Goal: Task Accomplishment & Management: Manage account settings

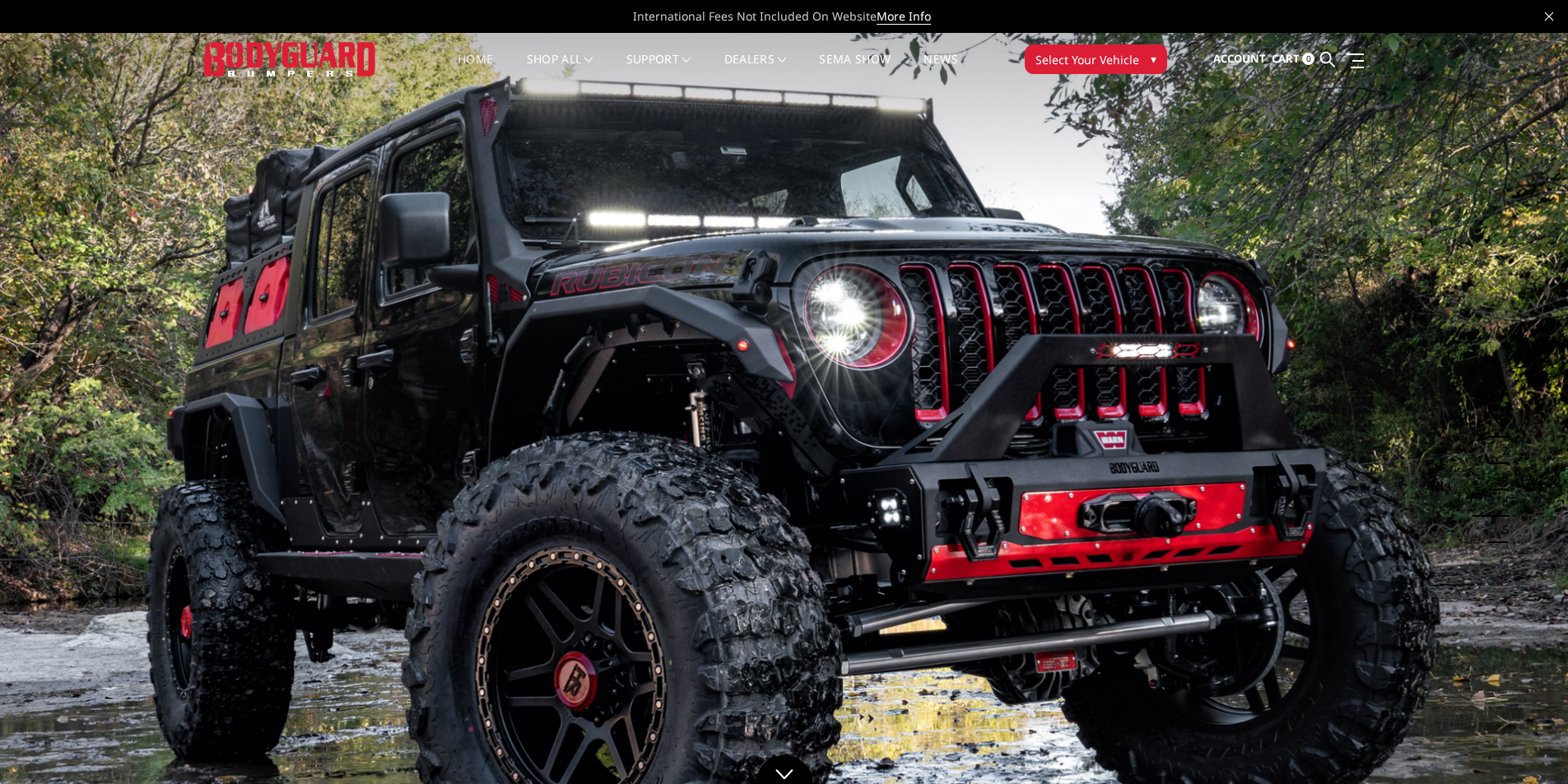
click at [1292, 55] on span "Cart" at bounding box center [1285, 58] width 28 height 15
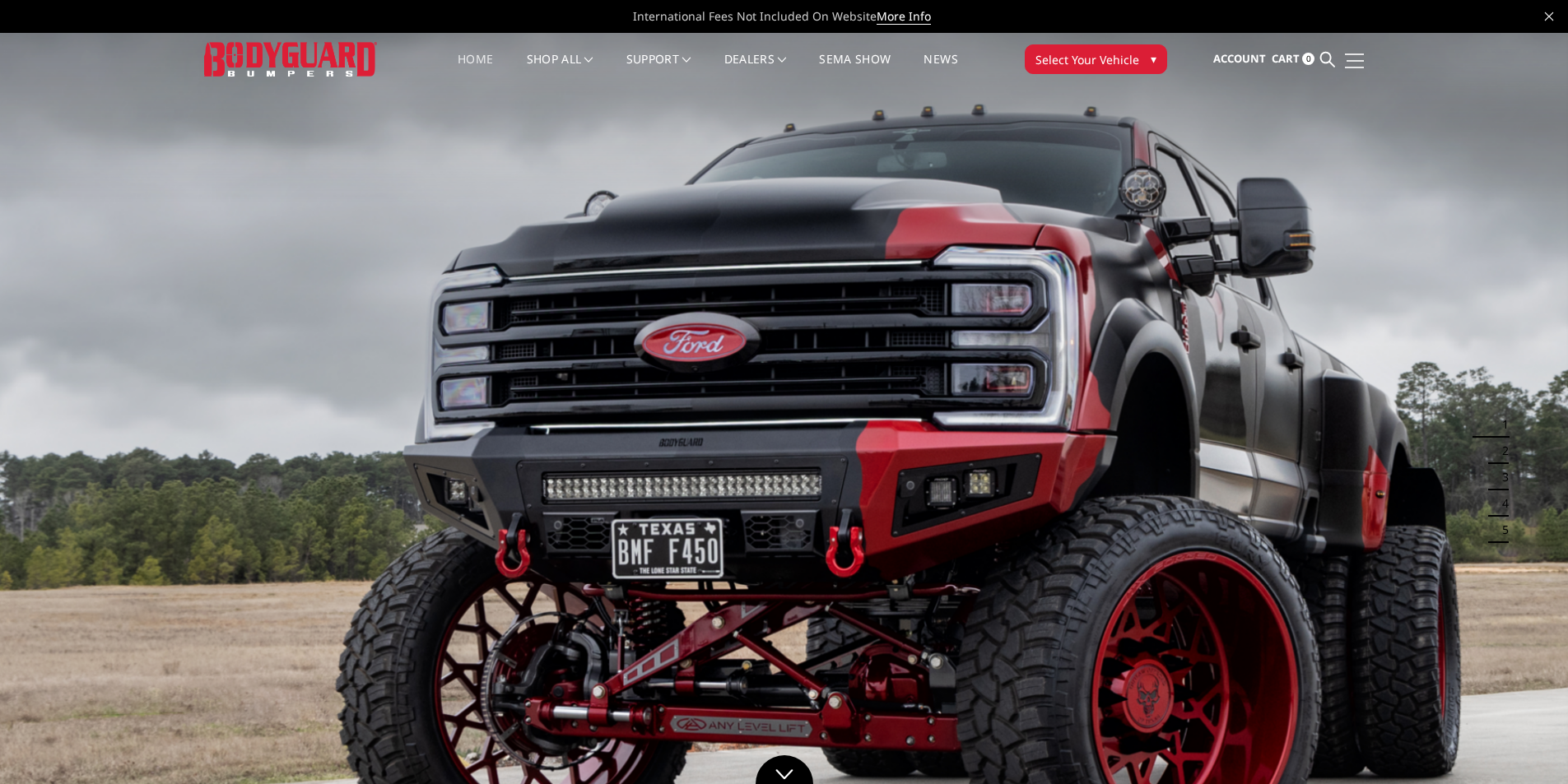
click at [1355, 63] on link at bounding box center [1352, 60] width 23 height 17
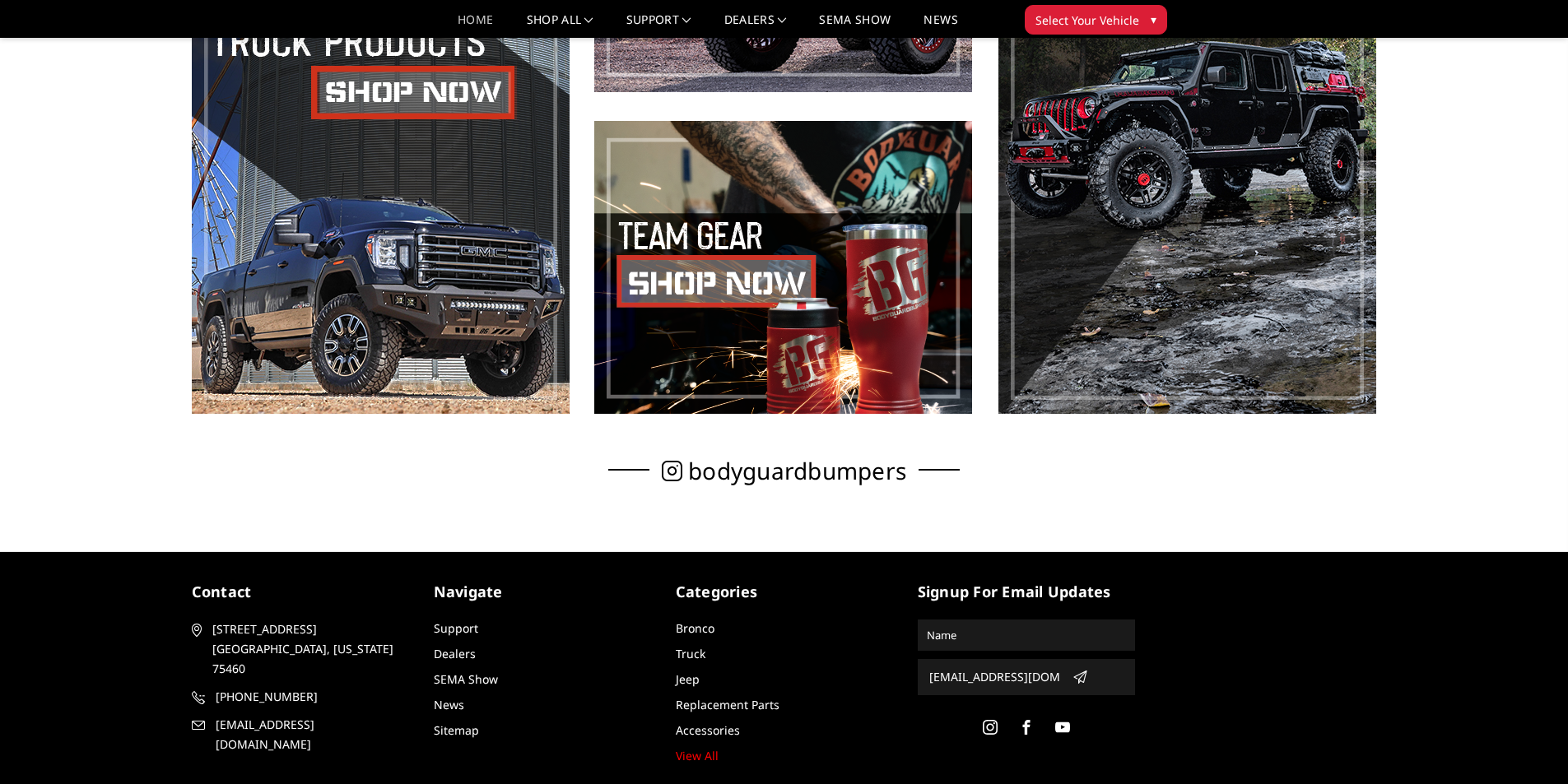
scroll to position [1125, 0]
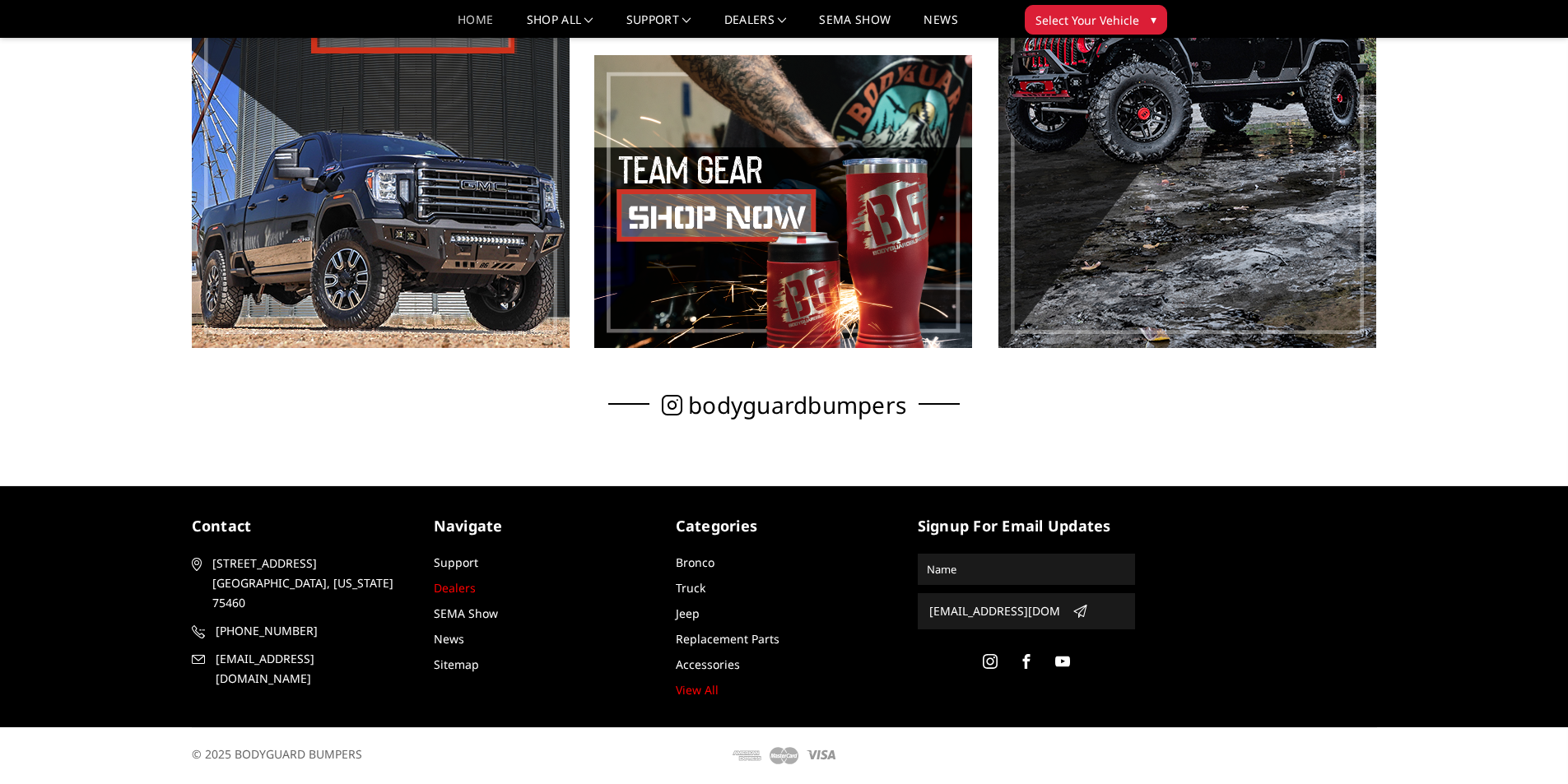
click at [474, 592] on link "Dealers" at bounding box center [454, 587] width 42 height 15
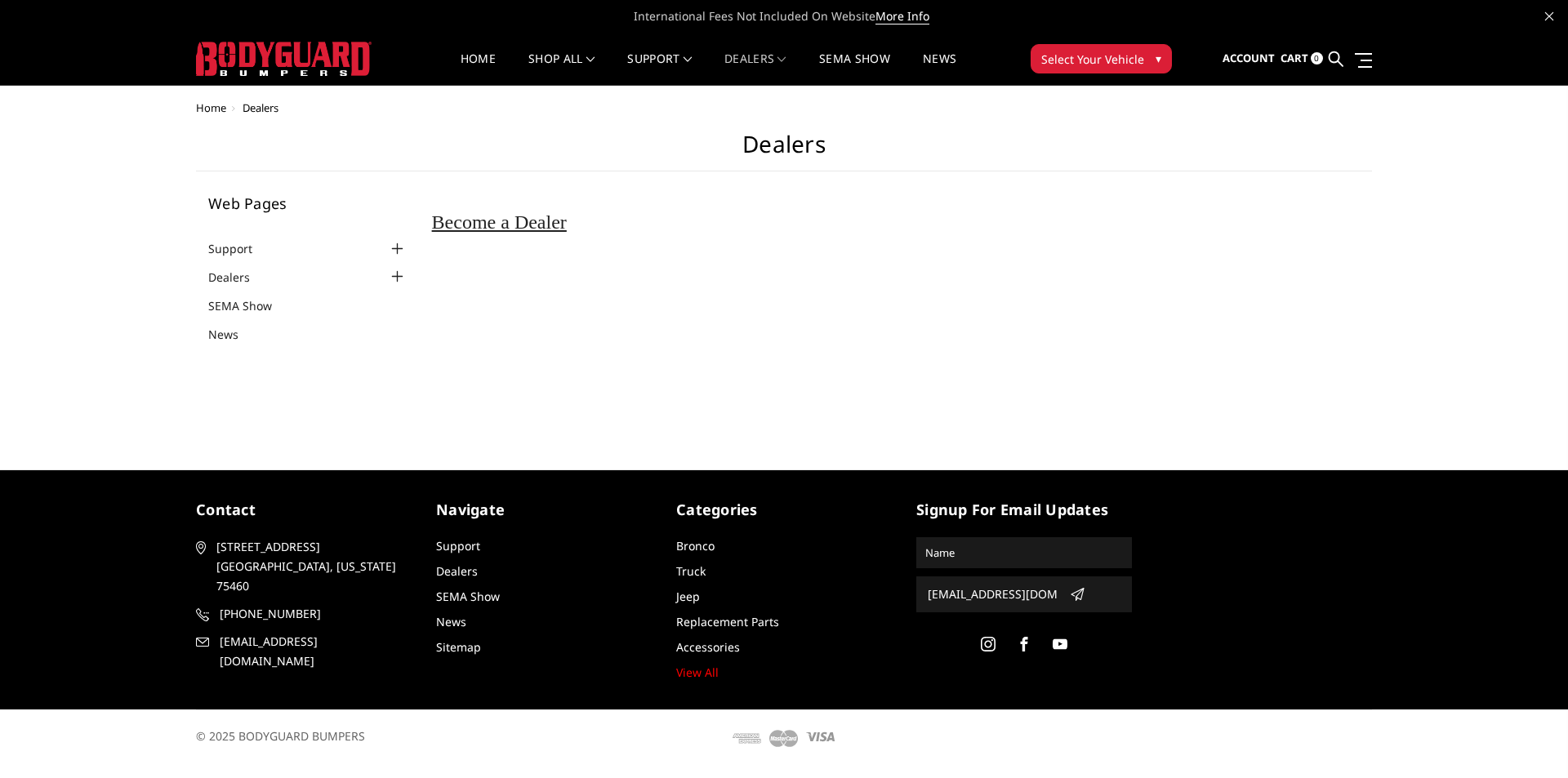
click at [220, 105] on span "Home" at bounding box center [211, 107] width 30 height 15
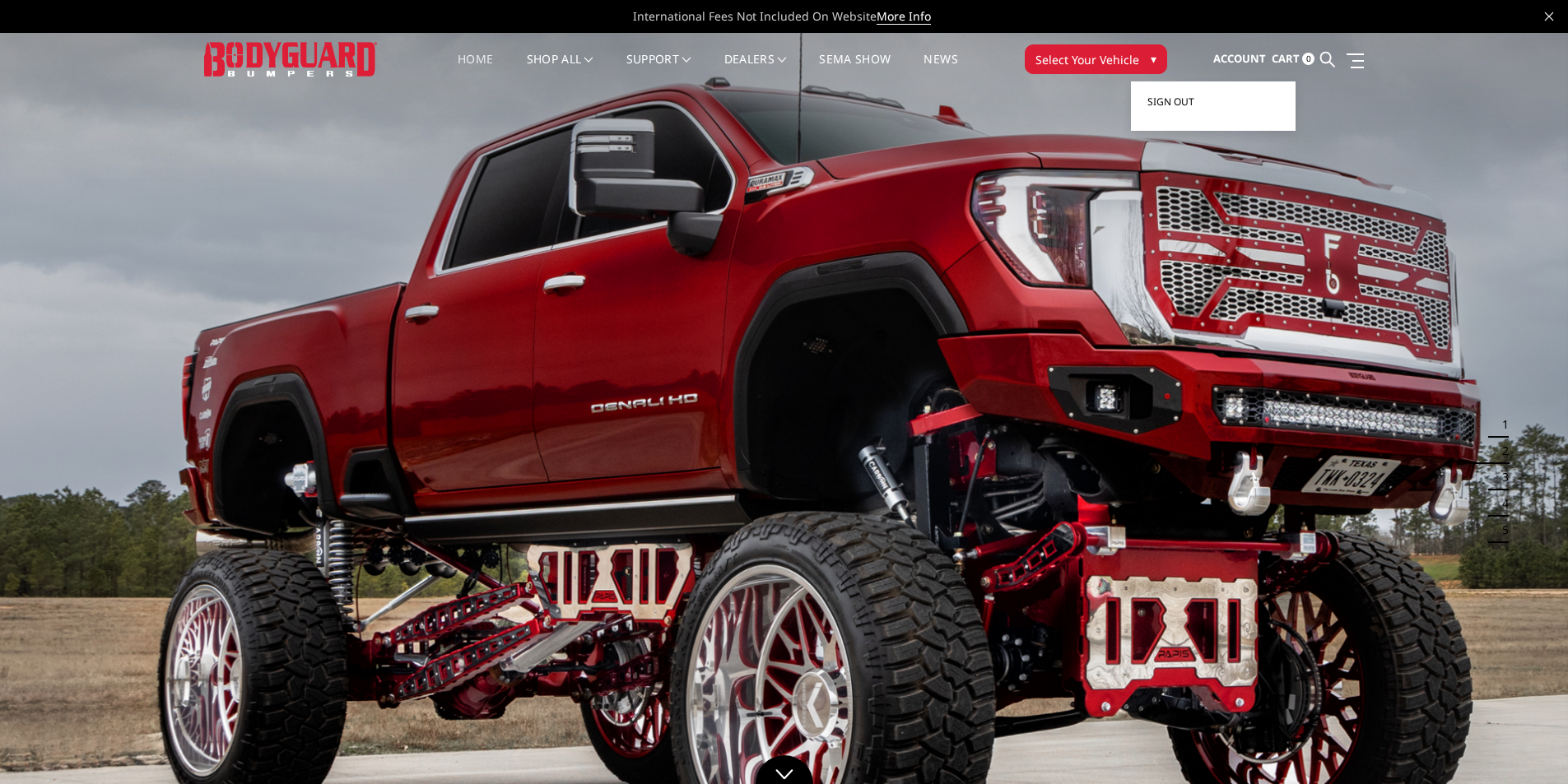
click at [1182, 98] on span "Sign out" at bounding box center [1171, 102] width 47 height 14
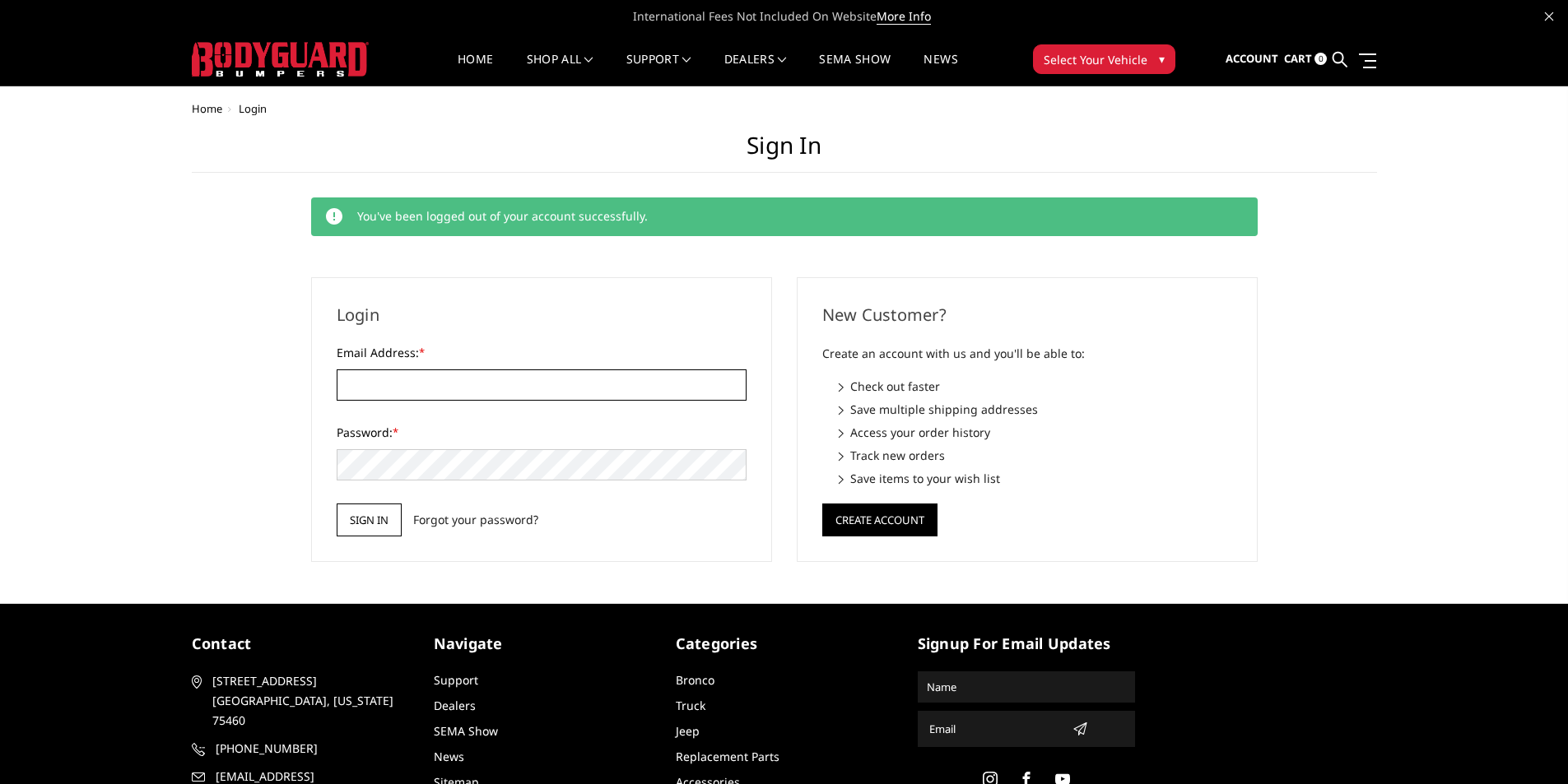
type input "[EMAIL_ADDRESS][DOMAIN_NAME]"
click at [362, 522] on input "Sign in" at bounding box center [369, 519] width 65 height 33
